Goal: Transaction & Acquisition: Obtain resource

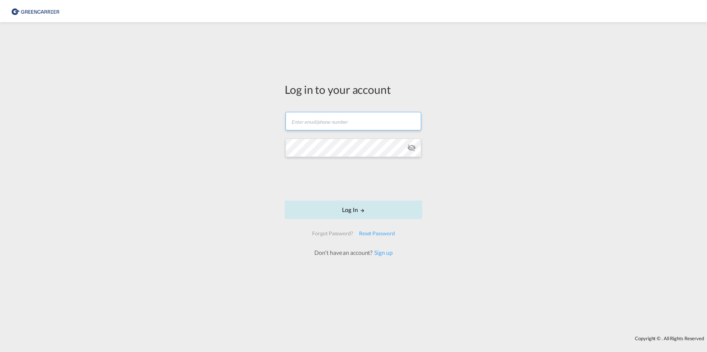
type input "berkant.oguz@geis-group.de"
click at [353, 214] on button "Log In" at bounding box center [354, 210] width 138 height 18
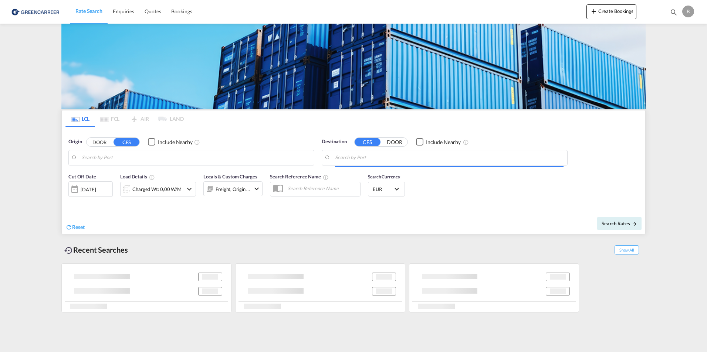
type input "[GEOGRAPHIC_DATA], [GEOGRAPHIC_DATA]"
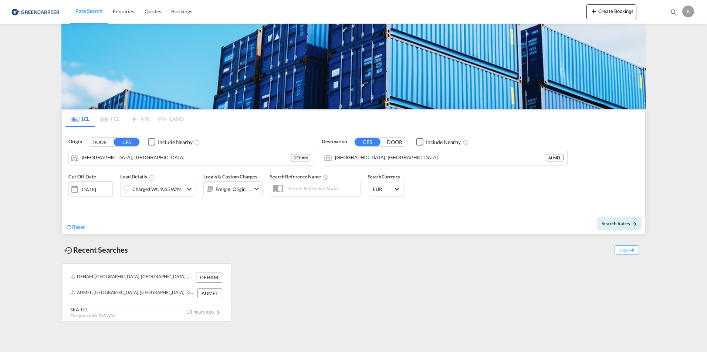
click at [105, 117] on md-pagination-wrapper "LCL FCL AIR LAND" at bounding box center [124, 119] width 118 height 16
click at [153, 190] on div "Charged Wt: 9,65 W/M" at bounding box center [156, 189] width 49 height 10
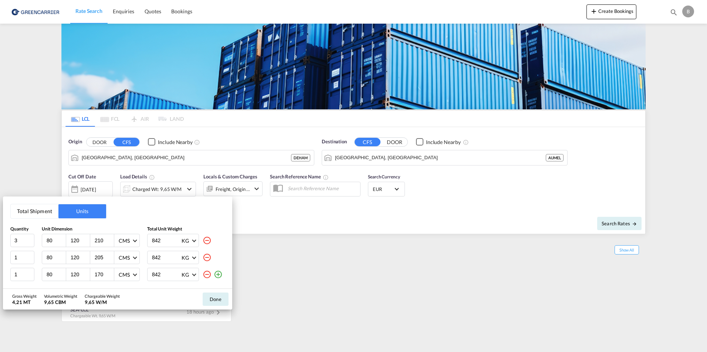
click at [38, 208] on button "Total Shipment" at bounding box center [35, 211] width 48 height 14
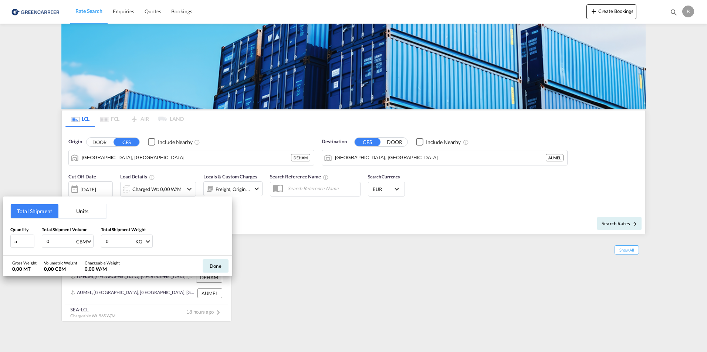
click at [81, 211] on button "Units" at bounding box center [82, 211] width 48 height 14
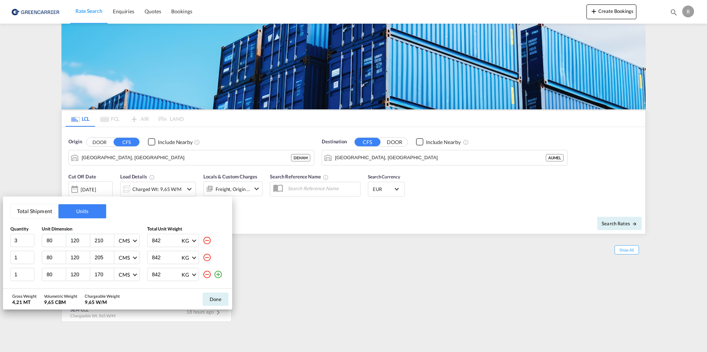
click at [45, 212] on button "Total Shipment" at bounding box center [35, 211] width 48 height 14
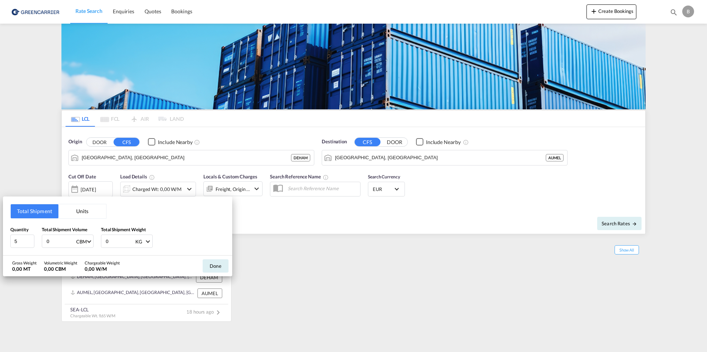
click at [120, 241] on input "0" at bounding box center [120, 241] width 30 height 13
click at [122, 243] on input "0" at bounding box center [120, 241] width 30 height 13
drag, startPoint x: 122, startPoint y: 243, endPoint x: 88, endPoint y: 243, distance: 33.7
click at [88, 243] on div "Quantity 5 Total Shipment Volume 0 CBM CBM CFT Total Shipment Weight 0 KG KG LB" at bounding box center [117, 237] width 214 height 22
type input "842"
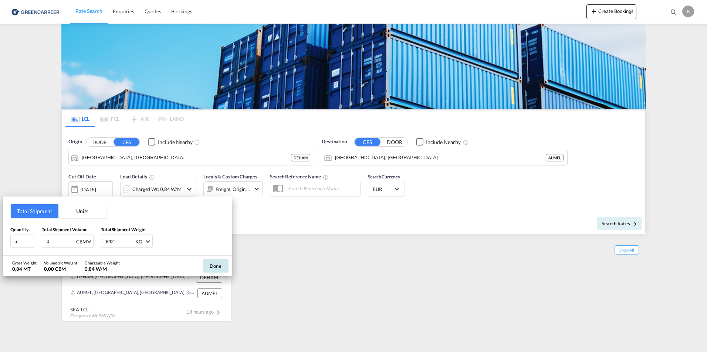
click at [216, 268] on button "Done" at bounding box center [216, 266] width 26 height 13
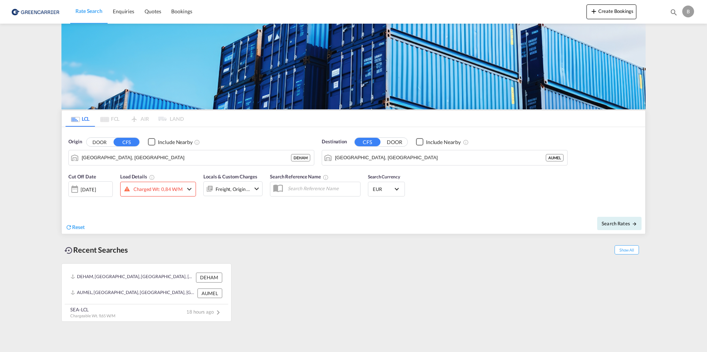
click at [158, 192] on div "Charged Wt: 0,84 W/M" at bounding box center [157, 189] width 49 height 10
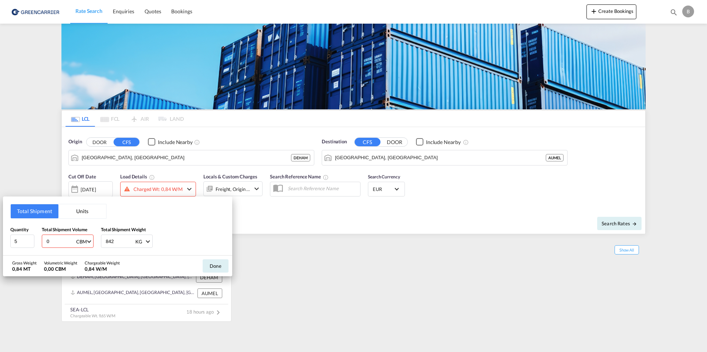
click at [57, 242] on input "0" at bounding box center [61, 241] width 30 height 13
drag, startPoint x: 58, startPoint y: 242, endPoint x: 36, endPoint y: 241, distance: 22.6
click at [36, 241] on div "Quantity 5 Total Shipment Volume 0 CBM CBM CFT Total Shipment Weight 842 KG KG …" at bounding box center [117, 237] width 214 height 22
type input "9.65"
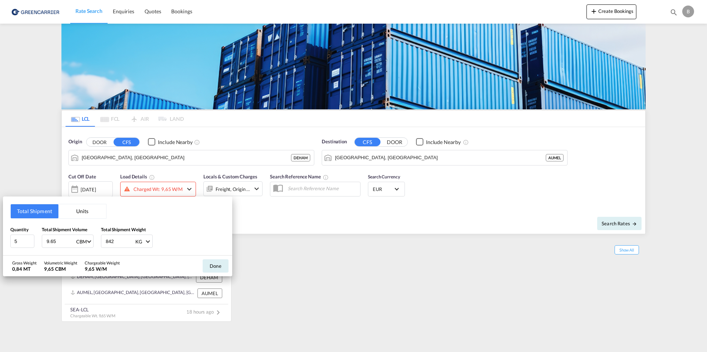
click at [123, 242] on input "842" at bounding box center [120, 241] width 30 height 13
click at [204, 264] on button "Done" at bounding box center [216, 266] width 26 height 13
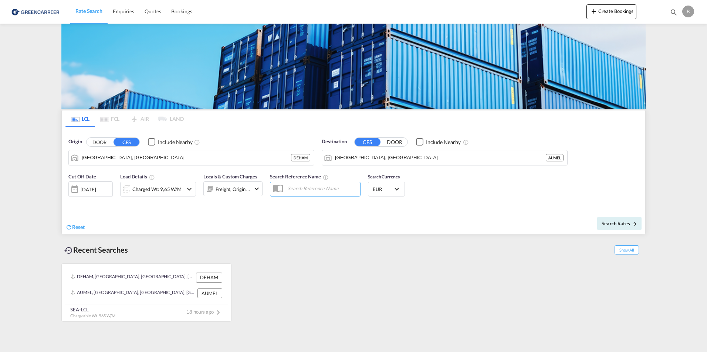
click at [302, 190] on input "text" at bounding box center [322, 188] width 76 height 11
click at [616, 229] on button "Search Rates" at bounding box center [619, 223] width 44 height 13
type input "DEHAM to AUMEL / 8 Oct 2025"
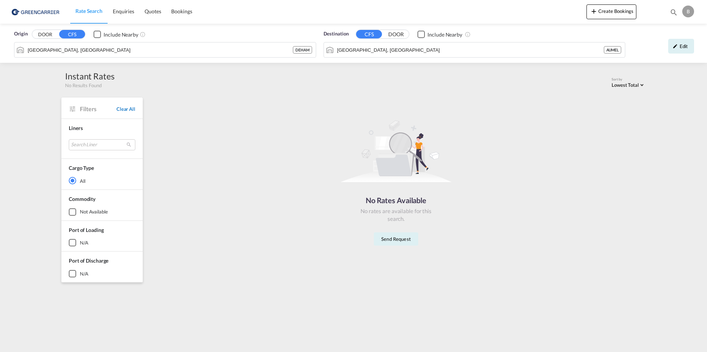
click at [127, 108] on span "Clear All" at bounding box center [125, 109] width 19 height 7
click at [677, 44] on md-icon "icon-pencil" at bounding box center [675, 46] width 5 height 5
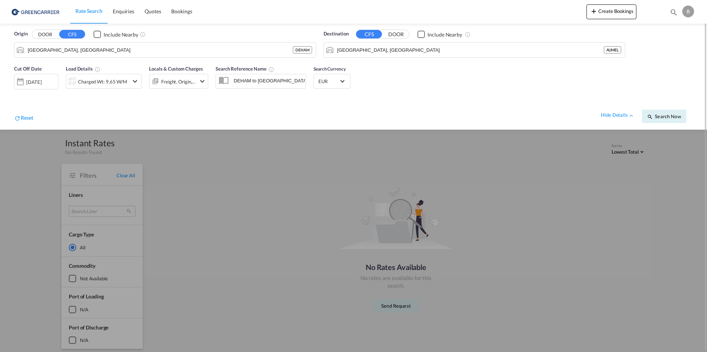
click at [41, 84] on div "[DATE]" at bounding box center [33, 82] width 15 height 7
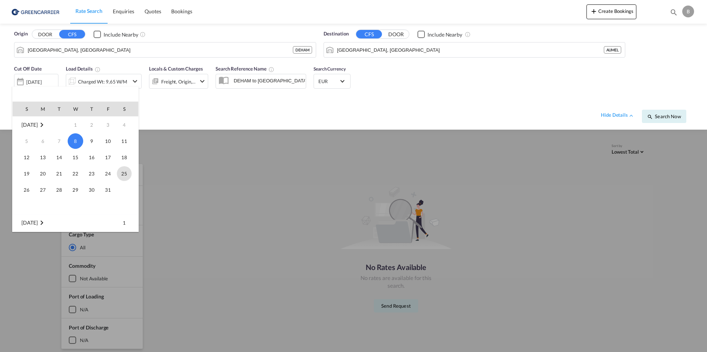
click at [119, 176] on span "25" at bounding box center [124, 173] width 15 height 15
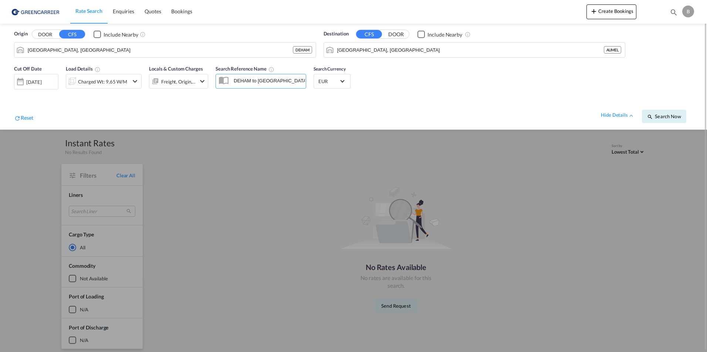
click at [257, 82] on input "DEHAM to AUMEL / 8 Oct 2025" at bounding box center [268, 80] width 76 height 11
click at [287, 84] on input "DEHAM to AUMEL / 8 Oct 2025" at bounding box center [268, 80] width 76 height 11
click at [300, 82] on input "DEHAM to AUMEL / 8 Oct 2025" at bounding box center [268, 80] width 76 height 11
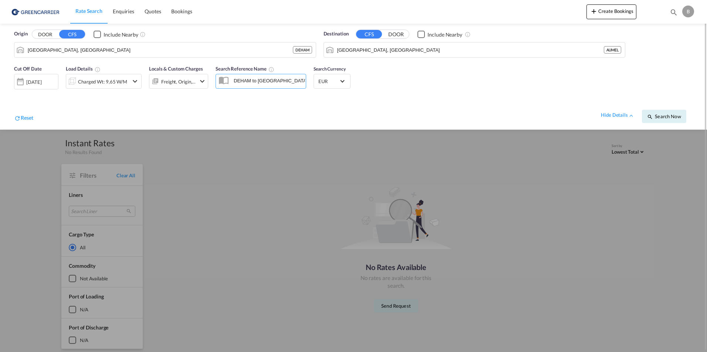
click at [298, 82] on input "DEHAM to AUMEL / 8 Oct 2025" at bounding box center [268, 80] width 76 height 11
click at [282, 82] on input "DEHAM to AUMEL / 8 Oct 2025" at bounding box center [268, 80] width 76 height 11
type input "DEHAM to AUMEL / 25 Oct 2025"
click at [653, 118] on span "Search Now" at bounding box center [664, 117] width 34 height 6
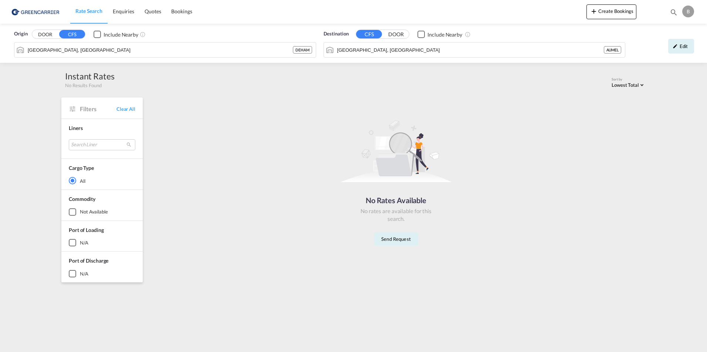
click at [127, 113] on div "Filters Clear All" at bounding box center [101, 108] width 81 height 21
click at [131, 111] on span "Clear All" at bounding box center [125, 109] width 19 height 7
click at [129, 109] on span "Clear All" at bounding box center [125, 109] width 19 height 7
click at [120, 141] on md-select "Search Liner greencarrier consolidators Done" at bounding box center [102, 144] width 67 height 11
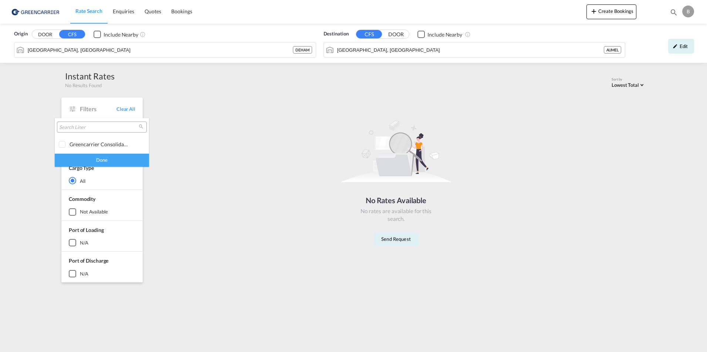
click at [101, 159] on div "Done" at bounding box center [102, 160] width 94 height 13
click at [71, 243] on div "N/A" at bounding box center [72, 242] width 7 height 7
click at [47, 9] on img at bounding box center [36, 11] width 50 height 17
click at [47, 13] on img at bounding box center [36, 11] width 50 height 17
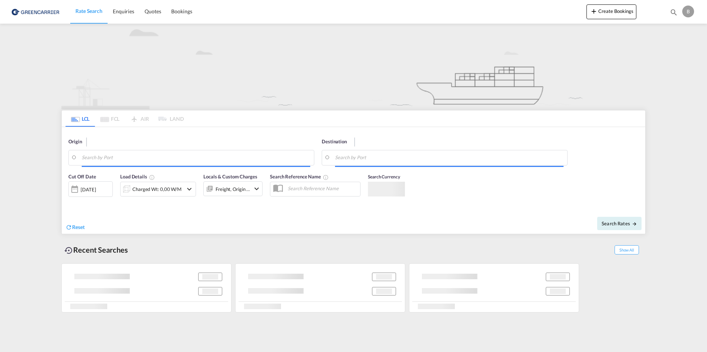
type input "[GEOGRAPHIC_DATA], [GEOGRAPHIC_DATA]"
